Goal: Find specific page/section: Find specific page/section

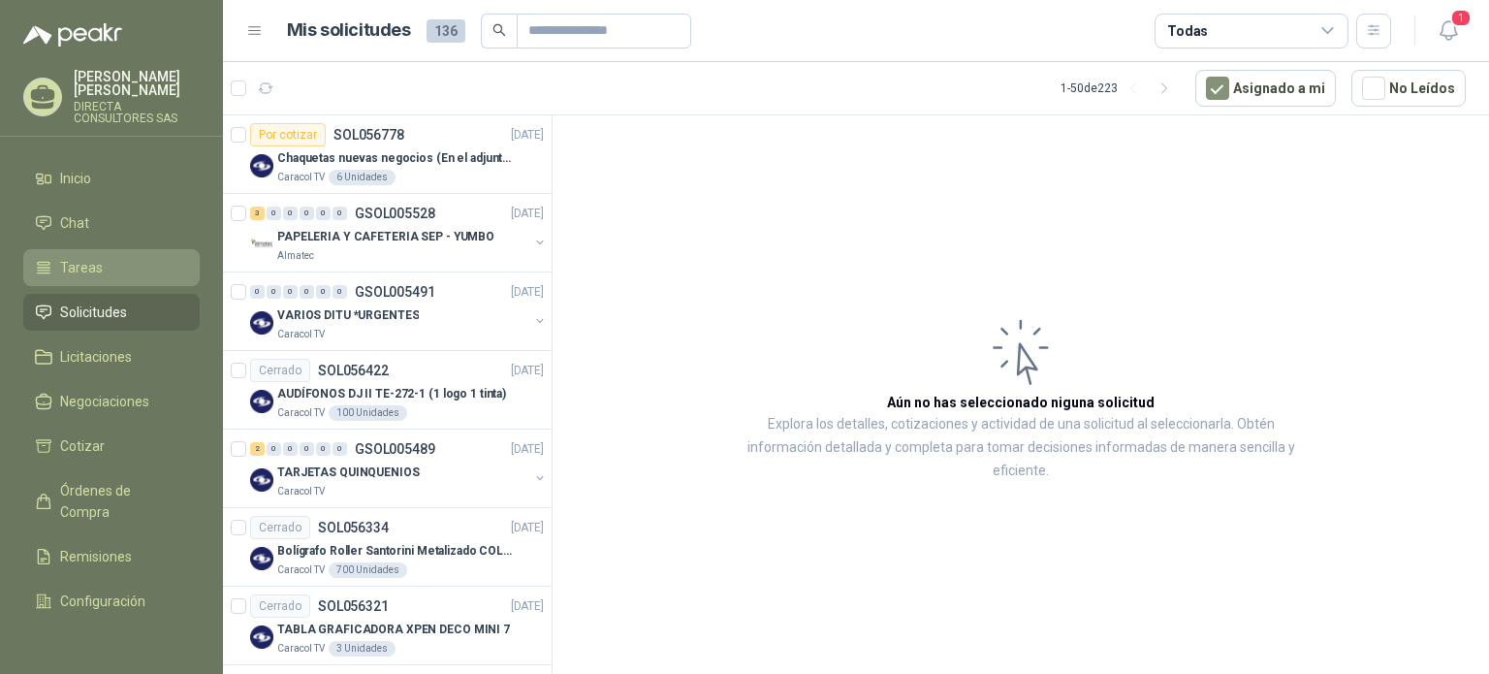
click at [58, 257] on li "Tareas" at bounding box center [111, 267] width 153 height 21
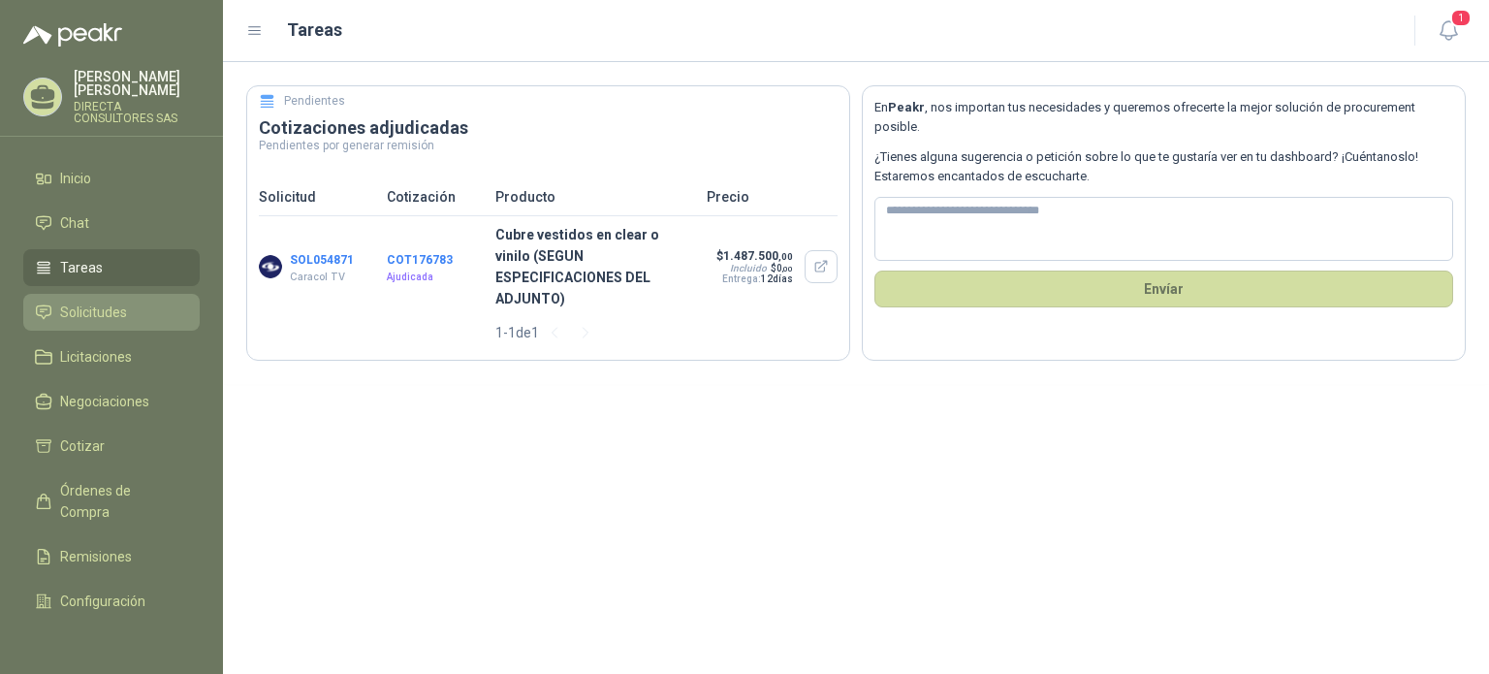
click at [96, 301] on span "Solicitudes" at bounding box center [93, 311] width 67 height 21
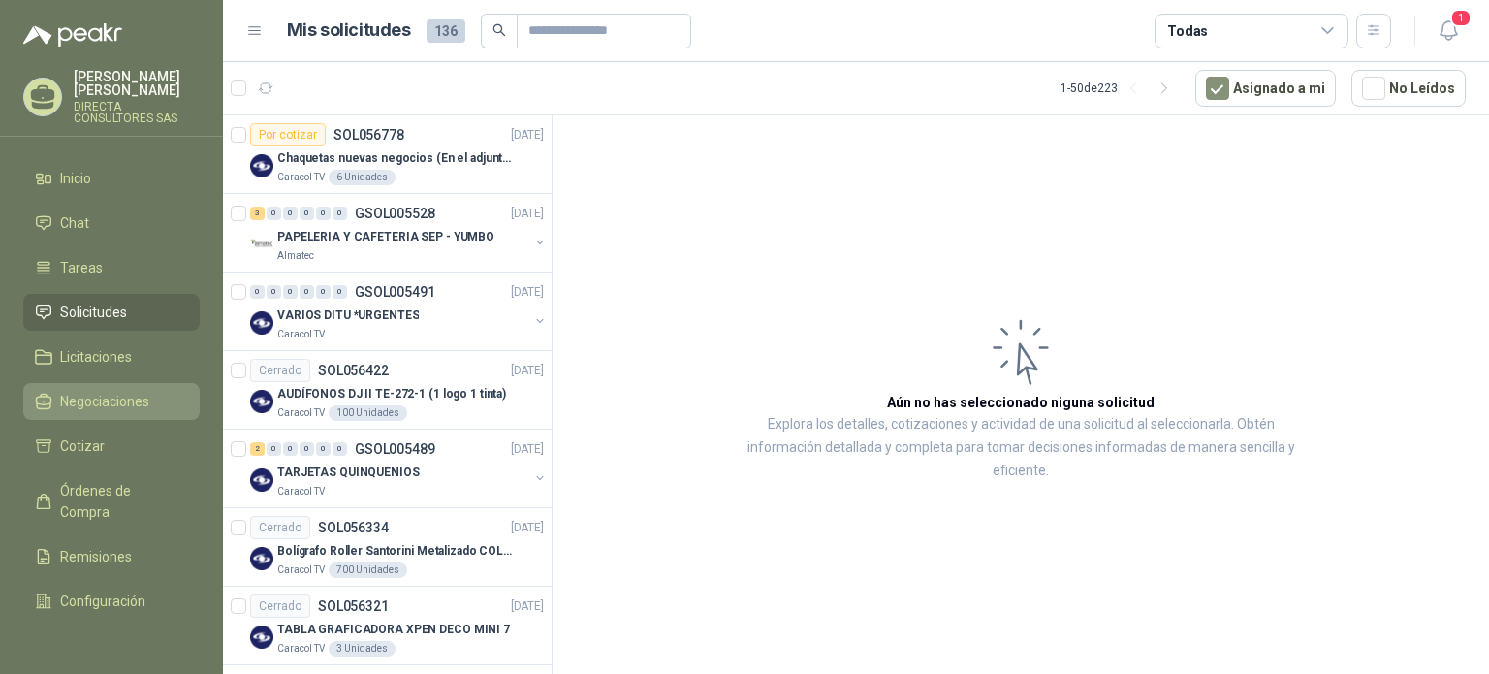
click at [110, 399] on link "Negociaciones" at bounding box center [111, 401] width 176 height 37
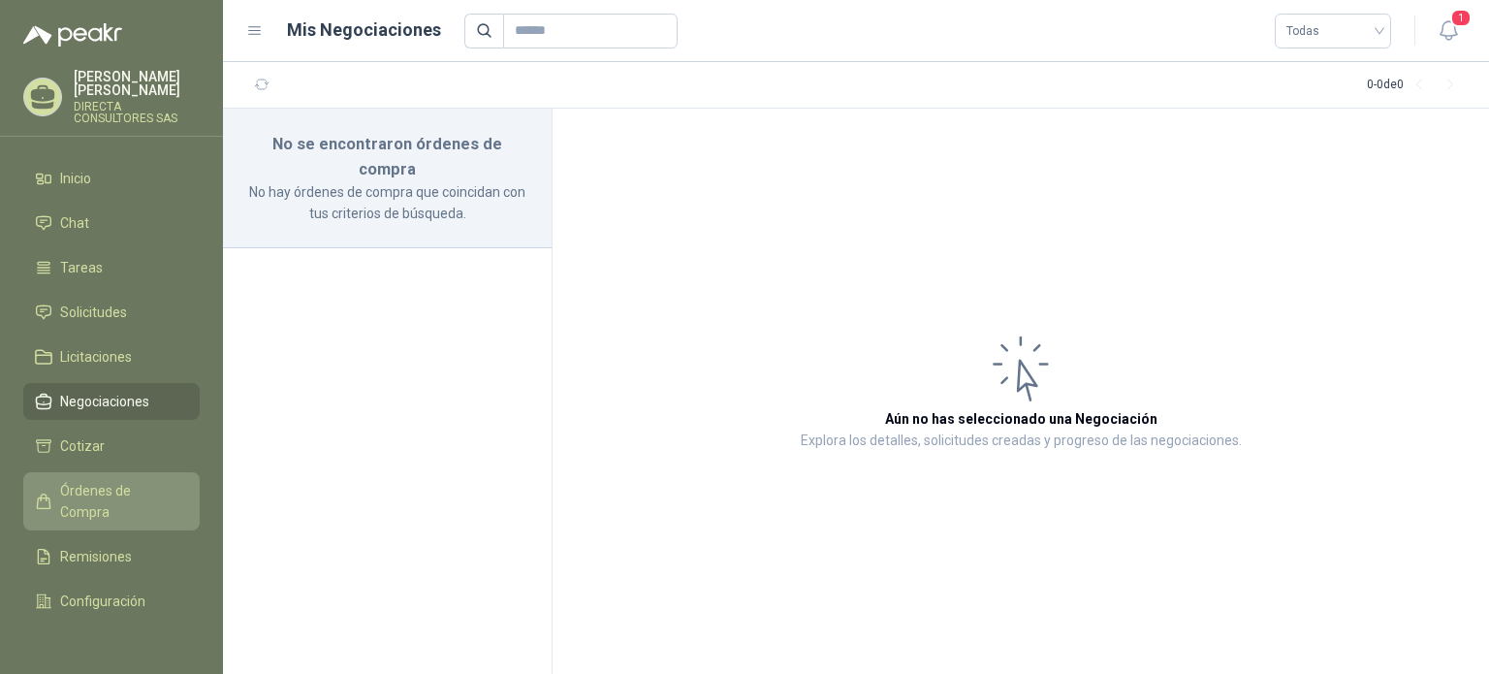
click at [109, 480] on span "Órdenes de Compra" at bounding box center [120, 501] width 121 height 43
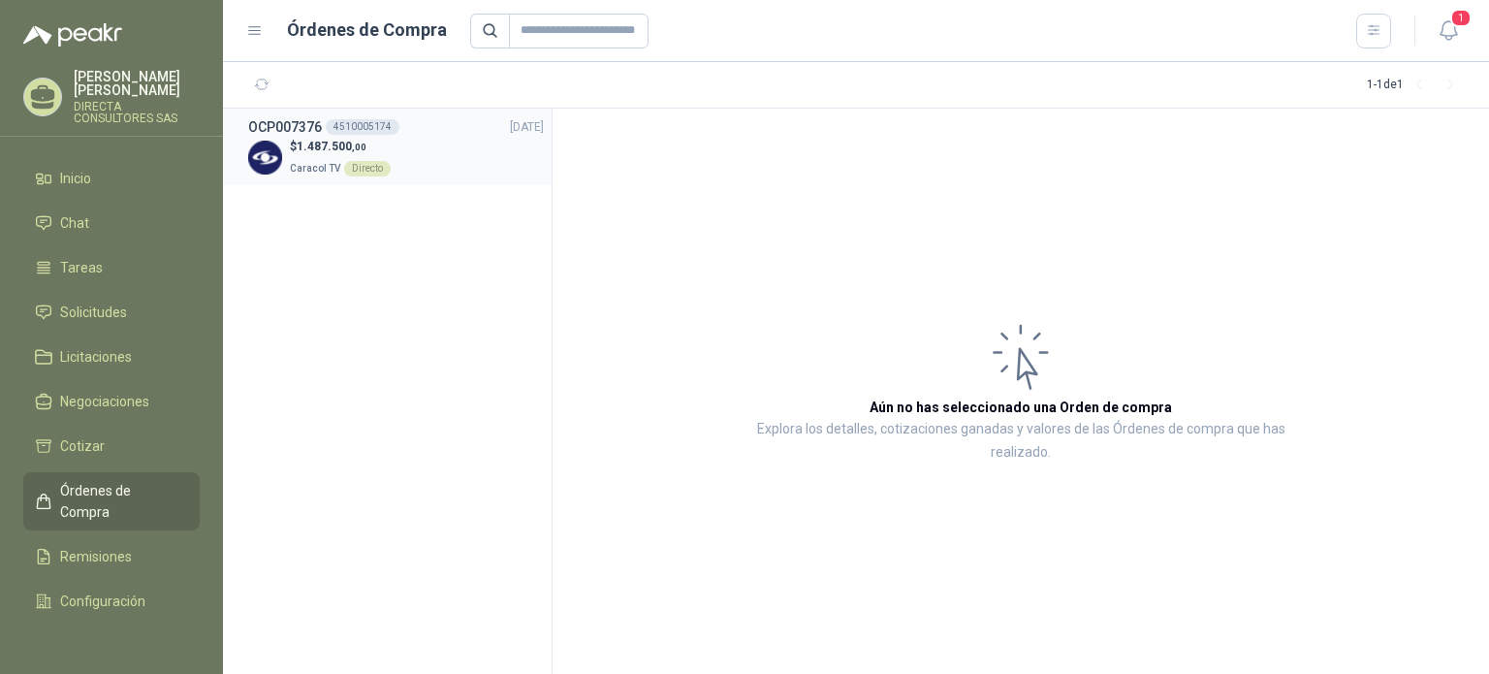
click at [349, 127] on div "4510005174" at bounding box center [363, 127] width 74 height 16
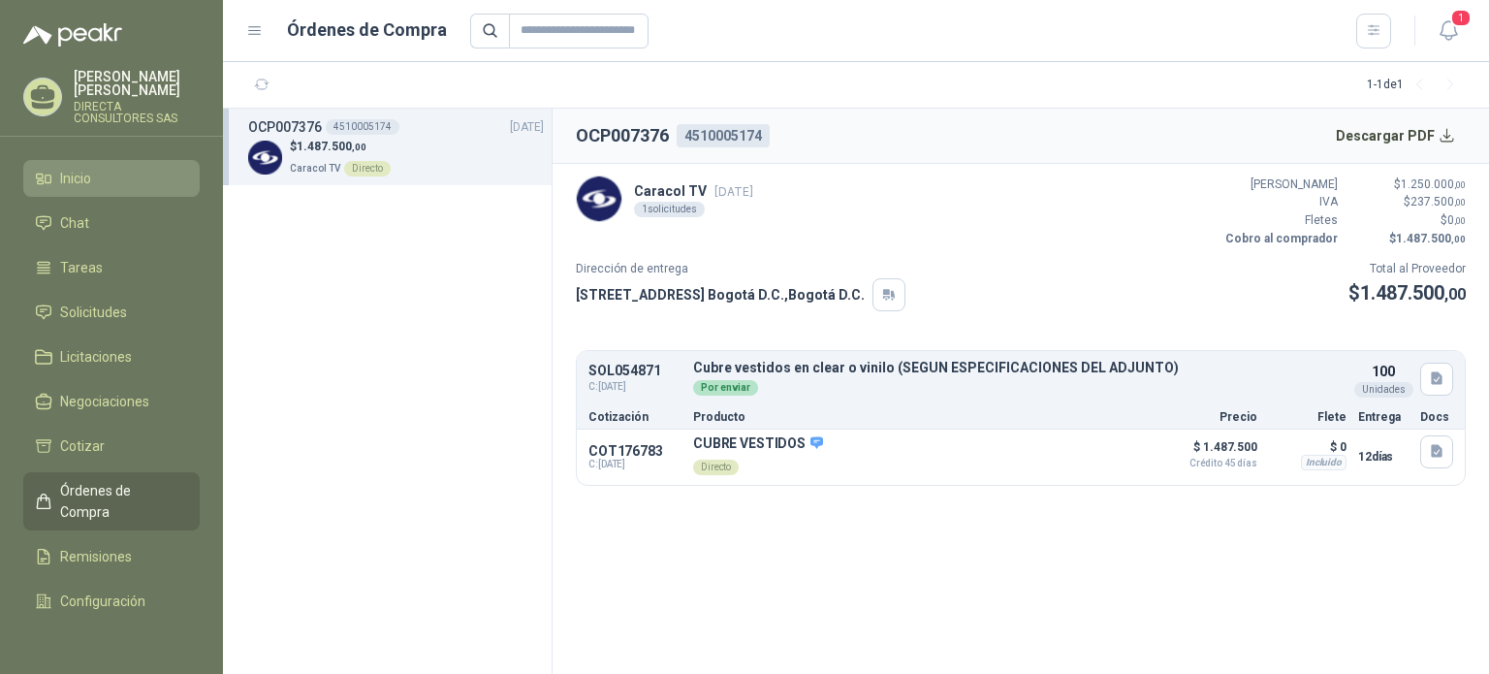
click at [97, 160] on link "Inicio" at bounding box center [111, 178] width 176 height 37
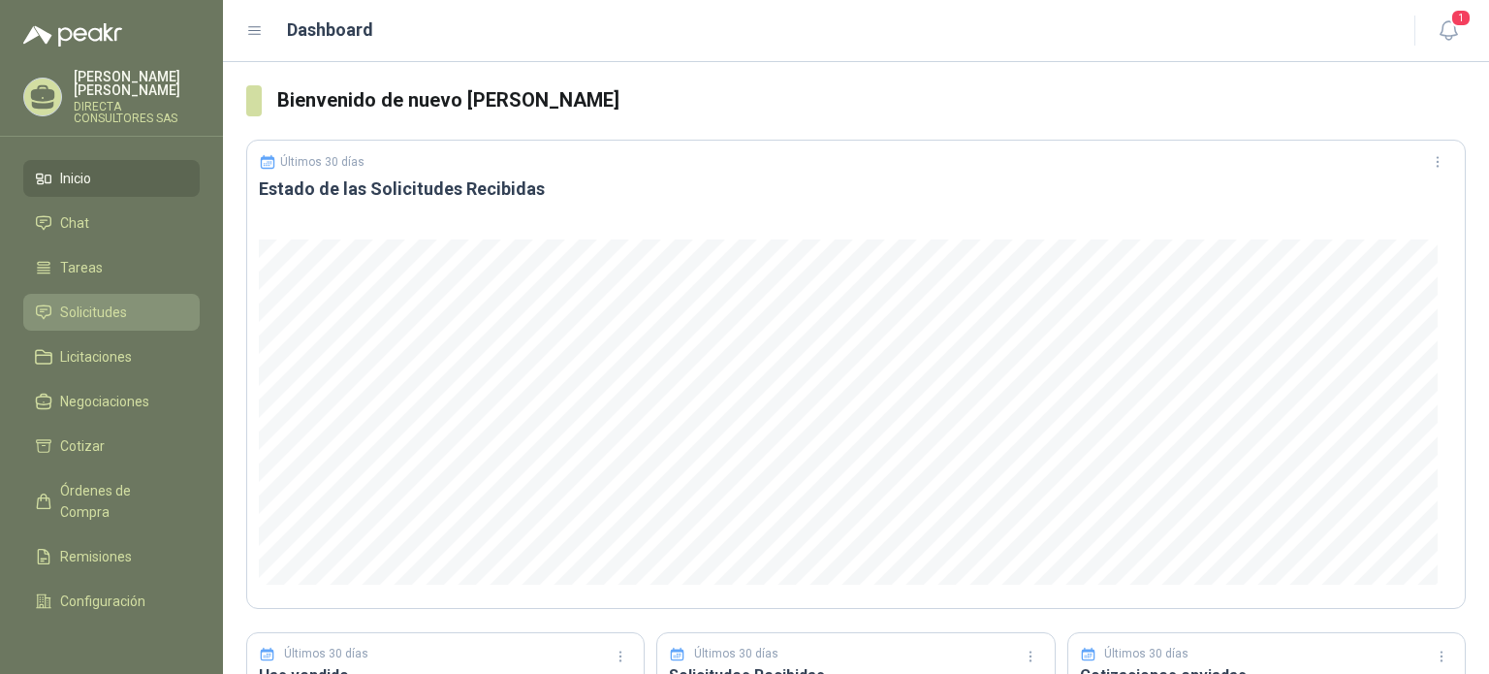
click at [118, 304] on span "Solicitudes" at bounding box center [93, 311] width 67 height 21
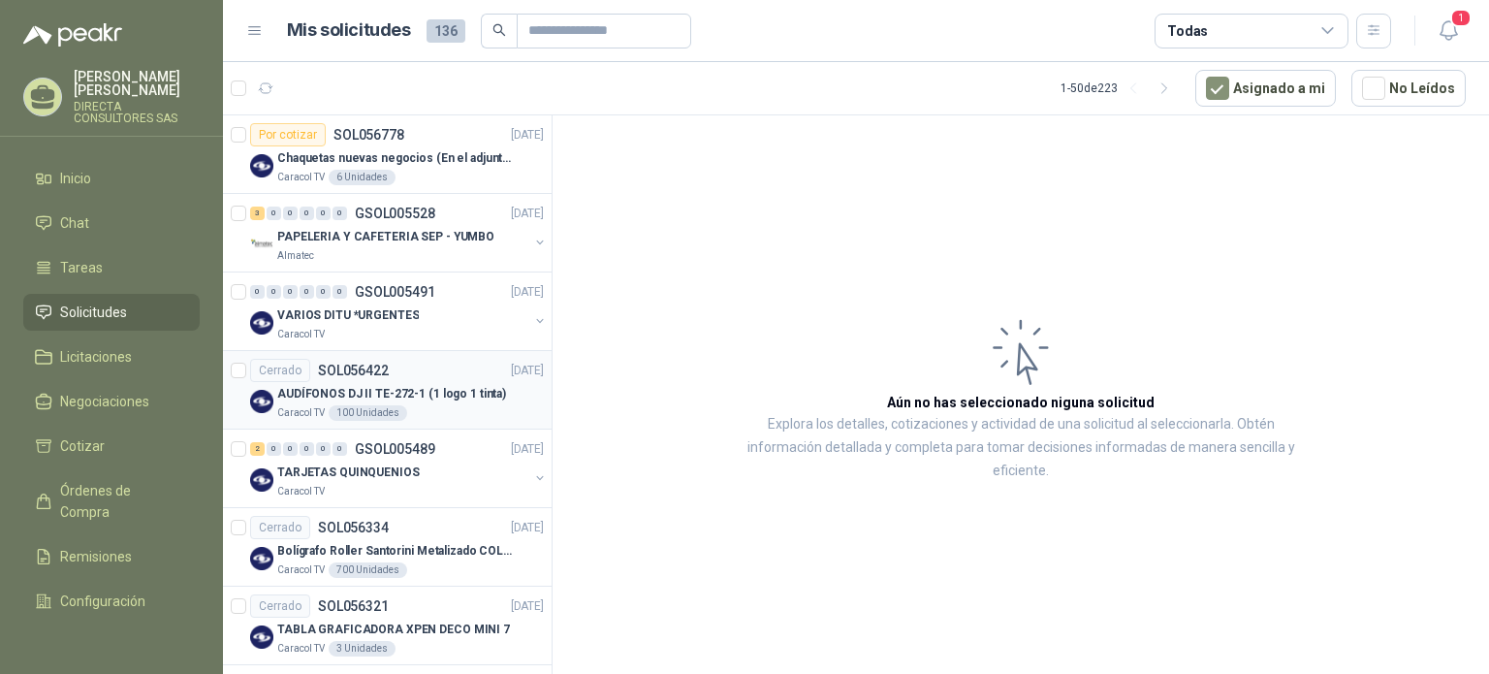
click at [416, 382] on div "AUDÍFONOS DJ II TE-272-1 (1 logo 1 tinta)" at bounding box center [410, 393] width 267 height 23
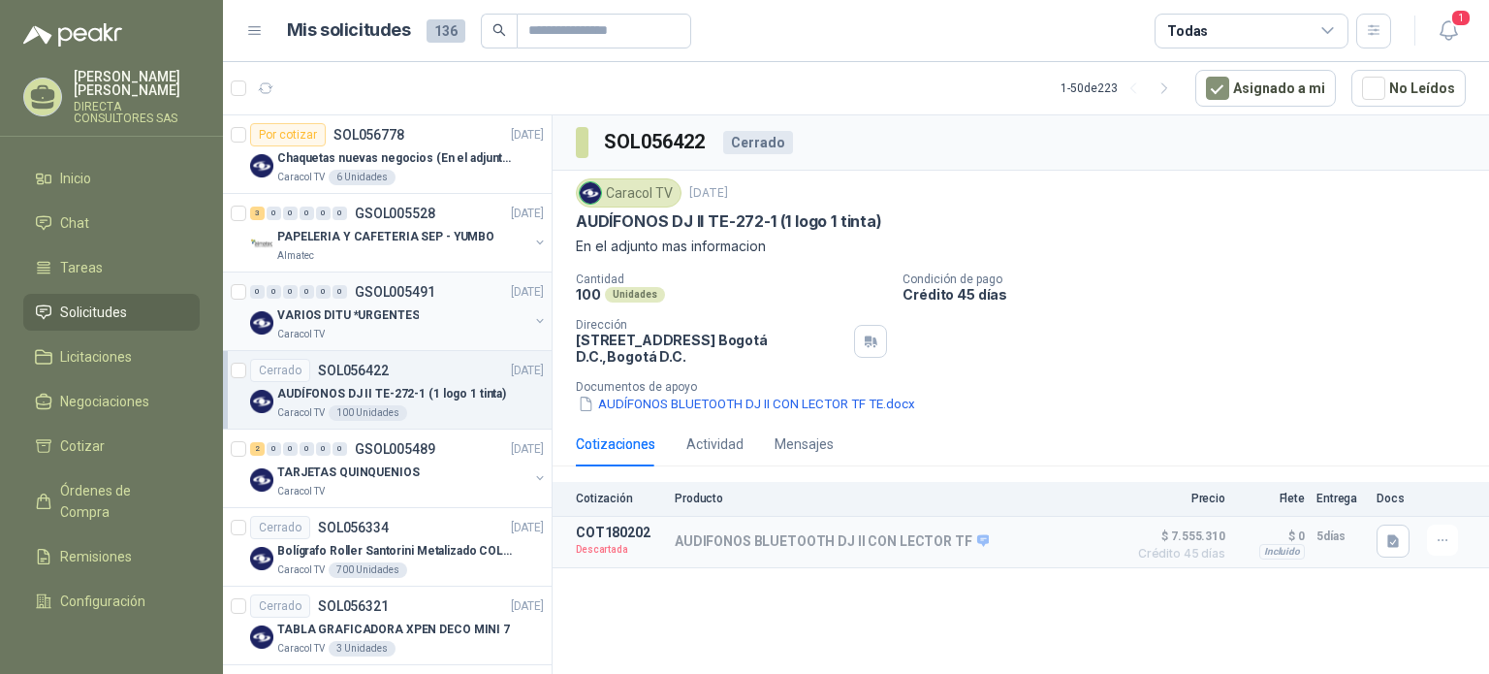
click at [409, 328] on div "Caracol TV" at bounding box center [402, 335] width 251 height 16
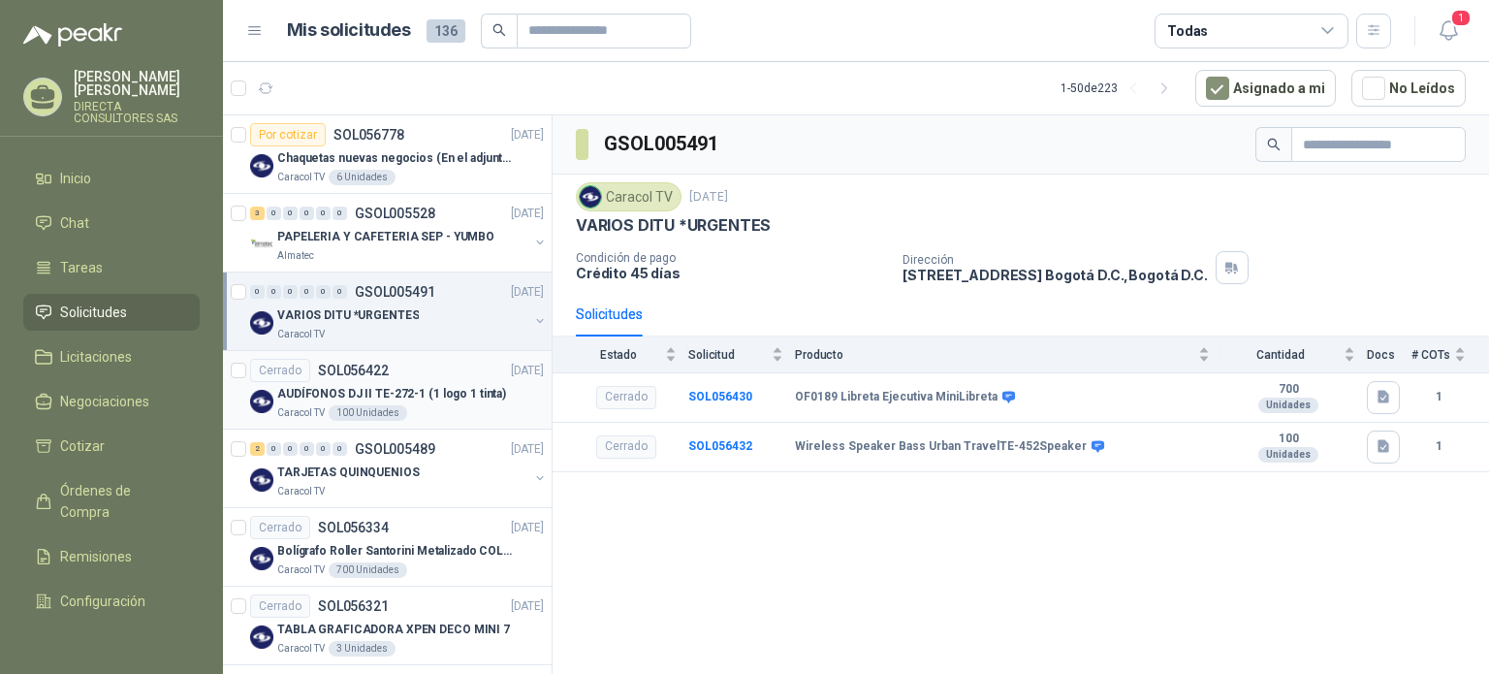
click at [393, 388] on p "AUDÍFONOS DJ II TE-272-1 (1 logo 1 tinta)" at bounding box center [391, 394] width 229 height 18
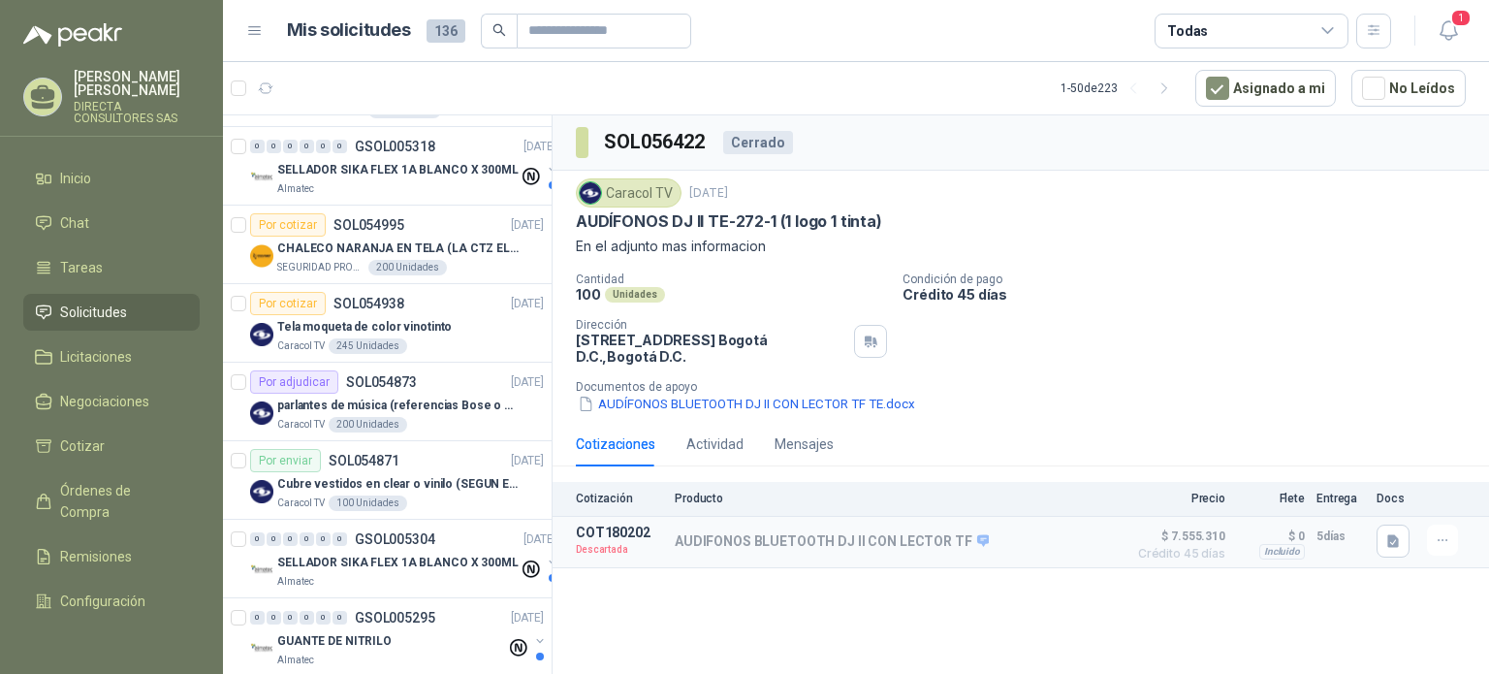
scroll to position [1357, 0]
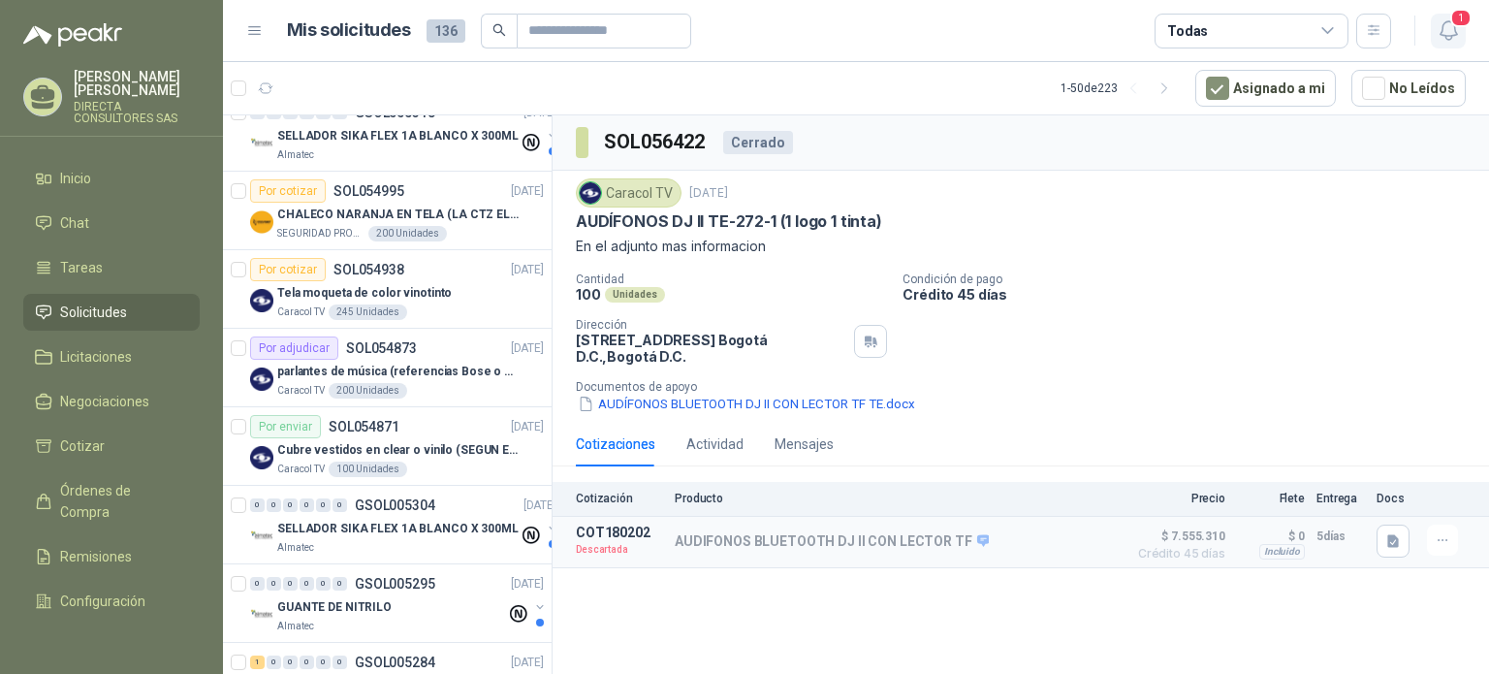
click at [1450, 15] on span "1" at bounding box center [1460, 18] width 21 height 18
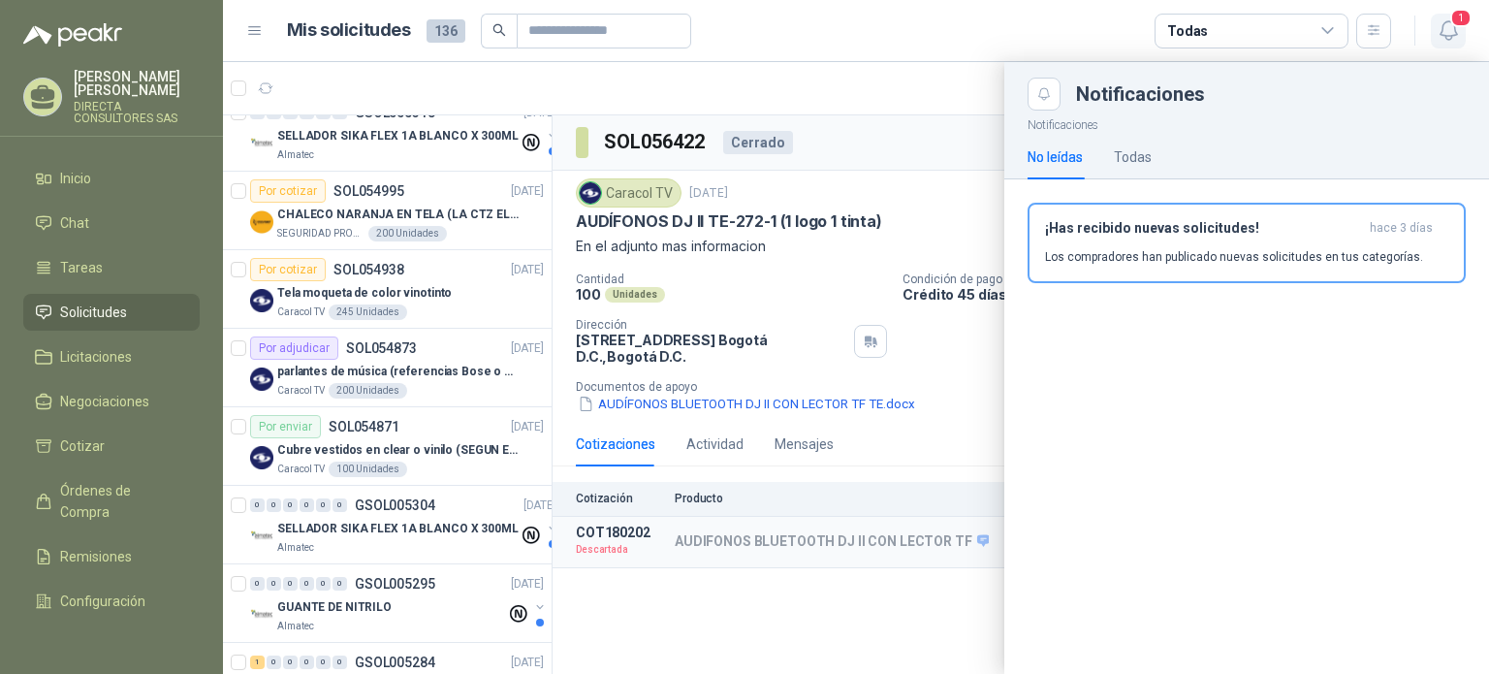
click at [1460, 30] on icon "button" at bounding box center [1448, 30] width 24 height 24
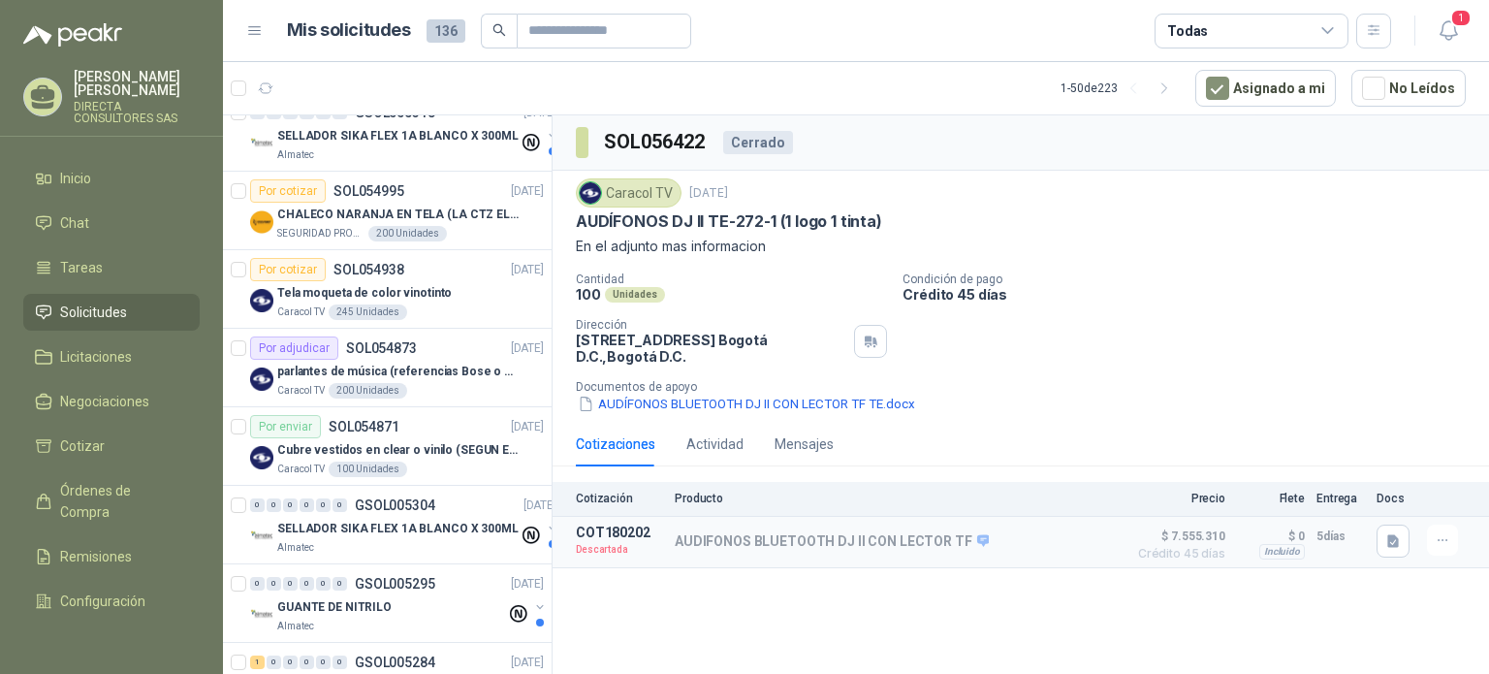
click at [113, 301] on span "Solicitudes" at bounding box center [93, 311] width 67 height 21
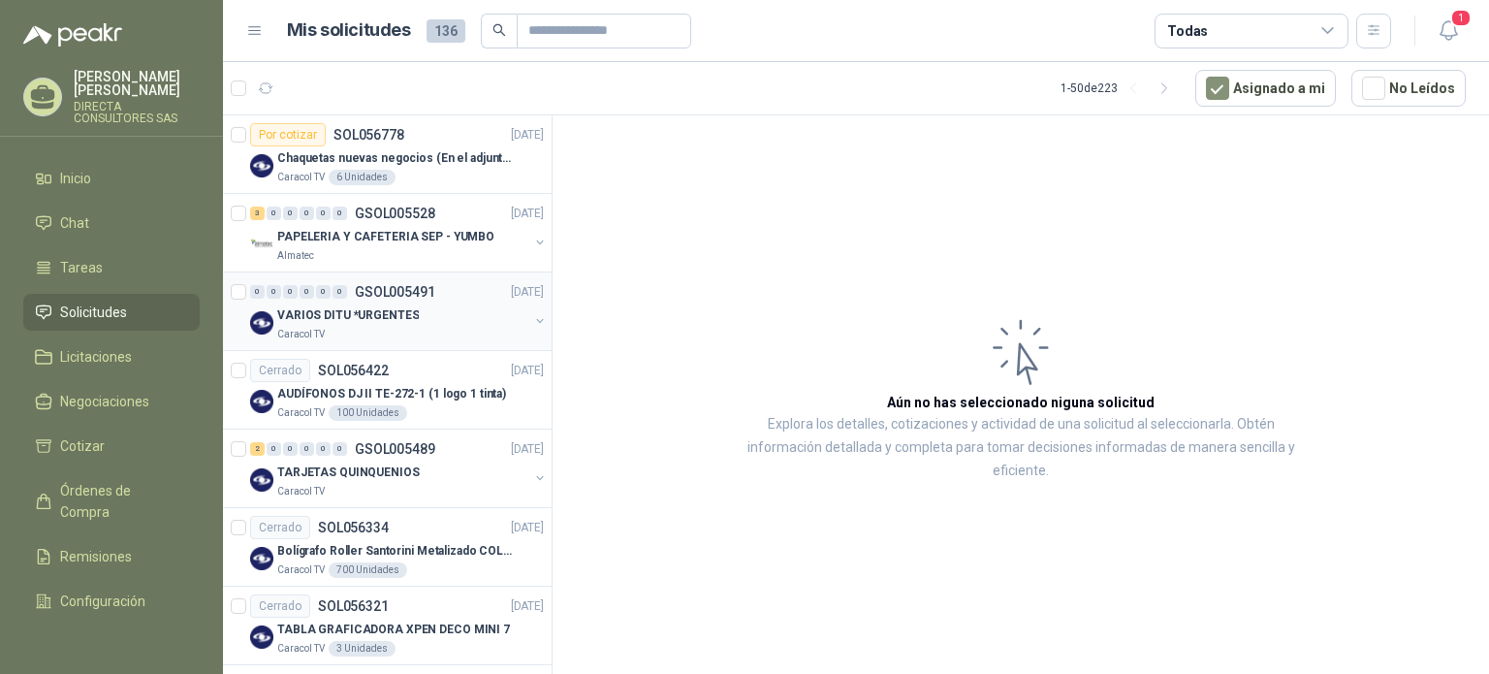
click at [372, 328] on div "Caracol TV" at bounding box center [402, 335] width 251 height 16
